Goal: Task Accomplishment & Management: Manage account settings

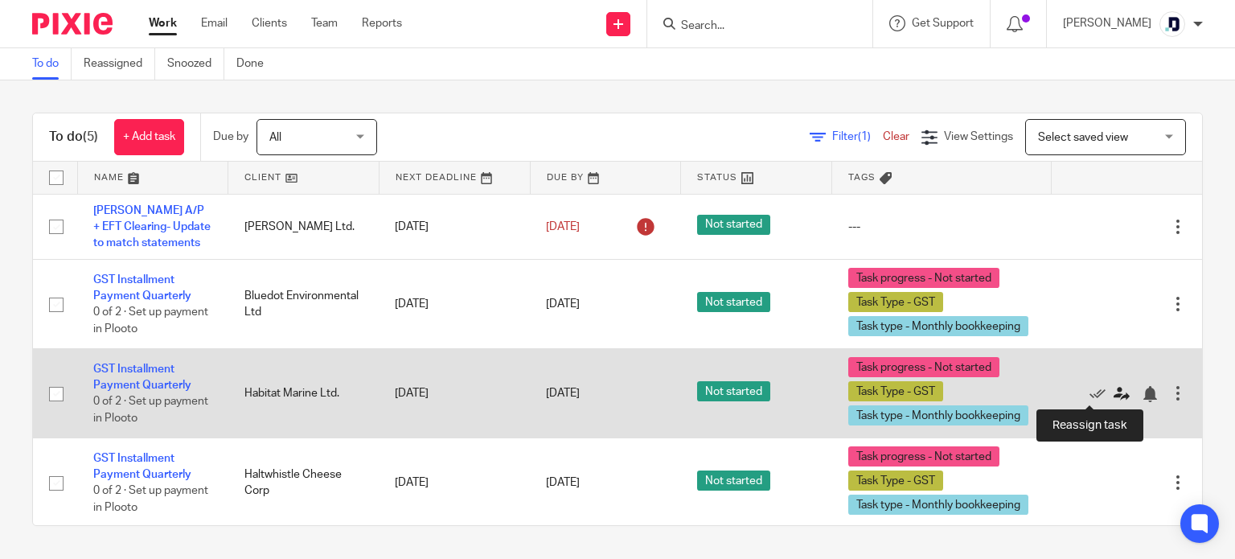
click at [1113, 392] on icon at bounding box center [1121, 394] width 16 height 16
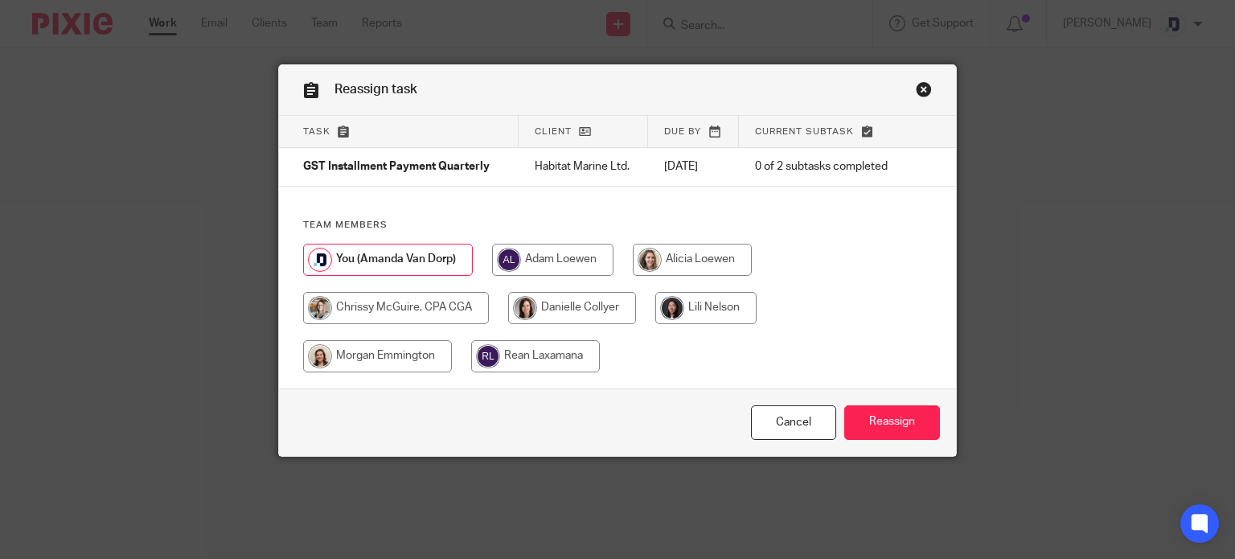
click at [383, 305] on input "radio" at bounding box center [396, 308] width 186 height 32
radio input "true"
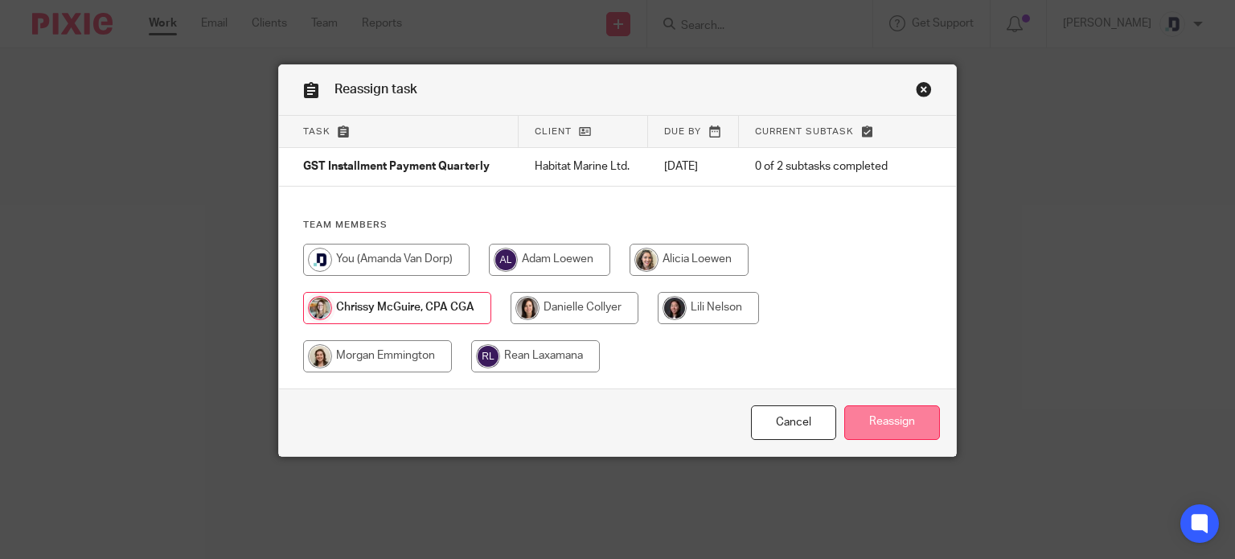
click at [866, 422] on input "Reassign" at bounding box center [892, 422] width 96 height 35
